Goal: Information Seeking & Learning: Learn about a topic

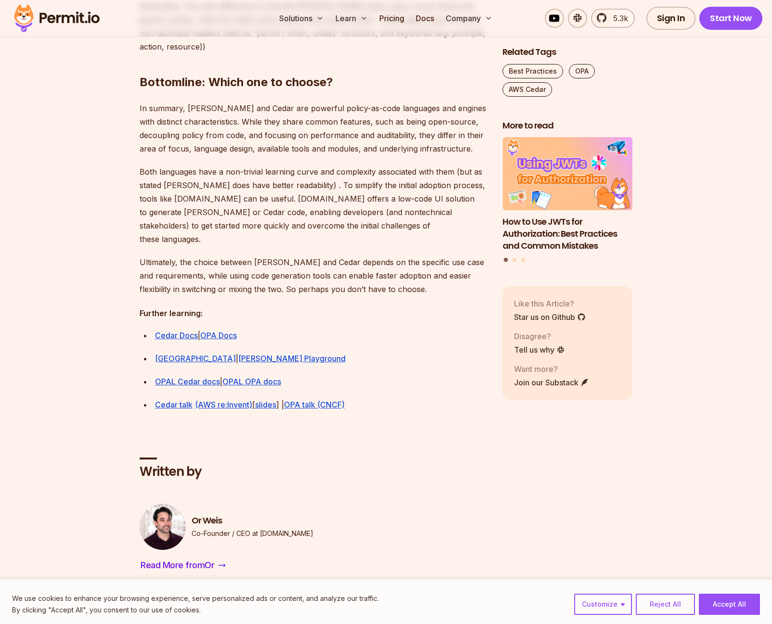
scroll to position [2710, 0]
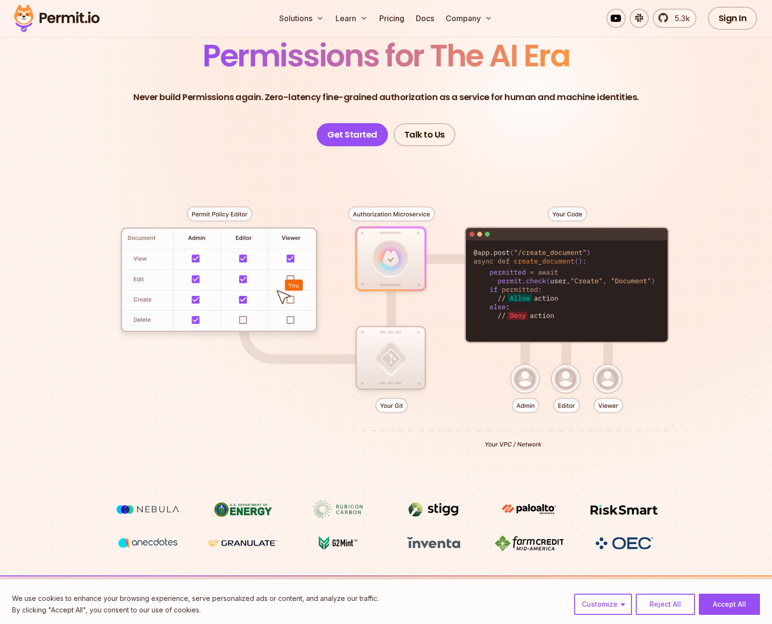
scroll to position [154, 0]
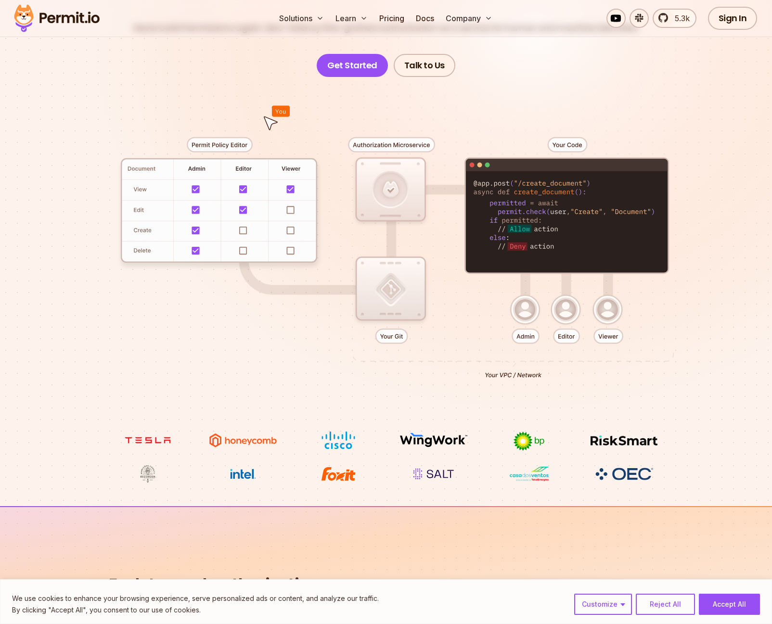
click at [529, 331] on div at bounding box center [386, 254] width 674 height 354
click at [530, 313] on div at bounding box center [386, 254] width 674 height 354
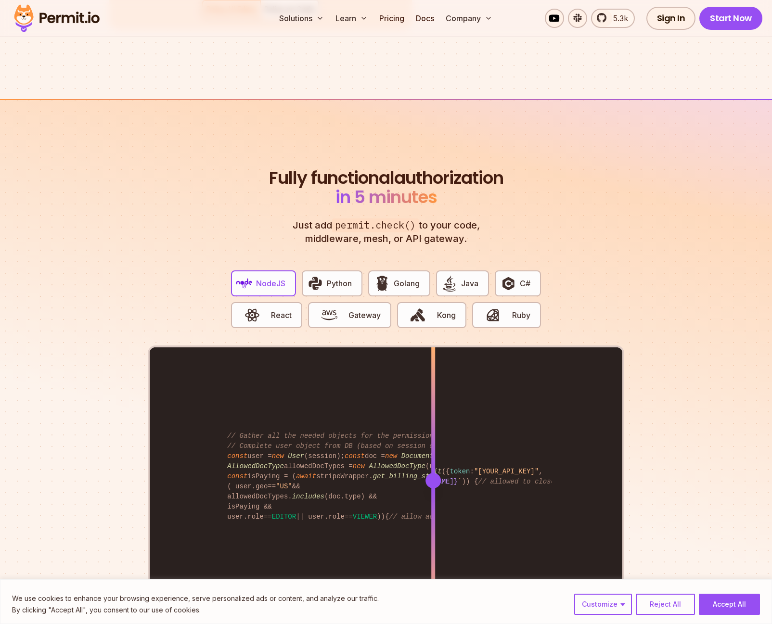
scroll to position [1736, 0]
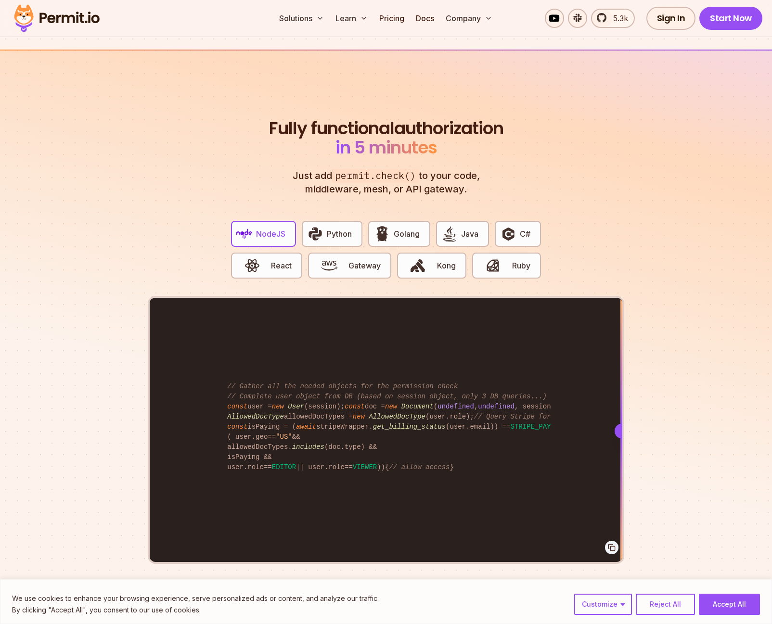
drag, startPoint x: 460, startPoint y: 416, endPoint x: 713, endPoint y: 428, distance: 252.9
click at [708, 431] on section "Fully functional authorization in 5 minutes Just add permit.check() to your cod…" at bounding box center [386, 350] width 772 height 601
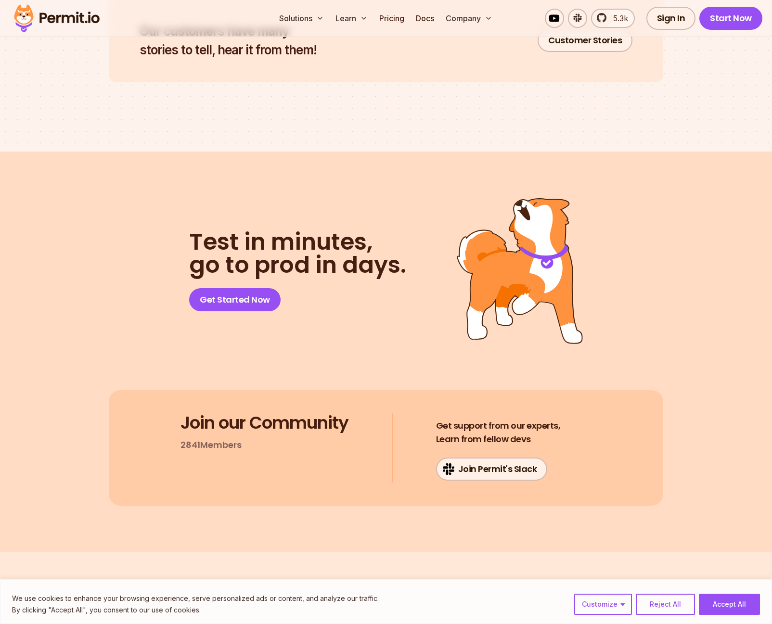
scroll to position [4944, 0]
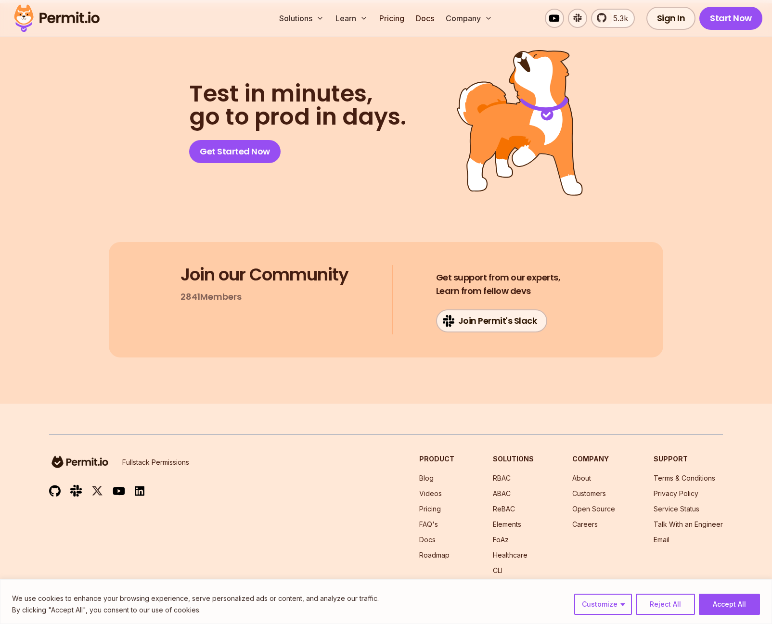
click at [729, 601] on button "Accept All" at bounding box center [729, 604] width 61 height 21
